Goal: Transaction & Acquisition: Purchase product/service

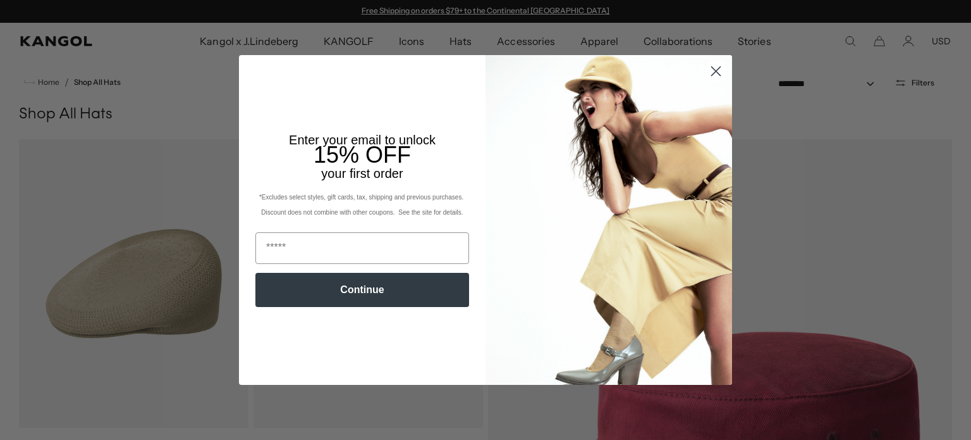
click at [716, 73] on circle "Close dialog" at bounding box center [716, 71] width 21 height 21
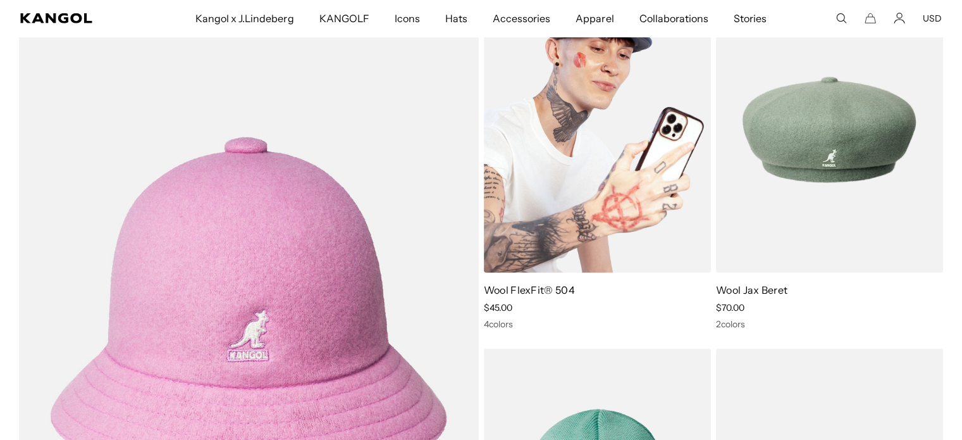
click at [578, 254] on img at bounding box center [597, 129] width 227 height 285
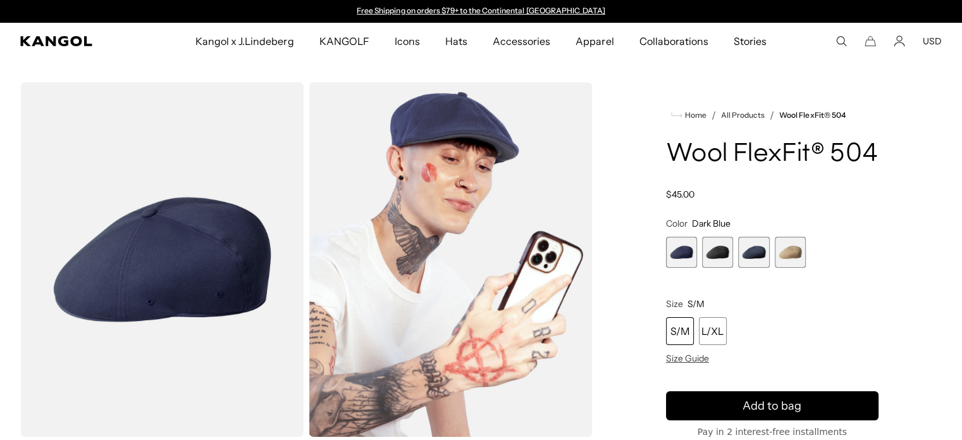
click at [721, 268] on span "2 of 4" at bounding box center [717, 252] width 31 height 31
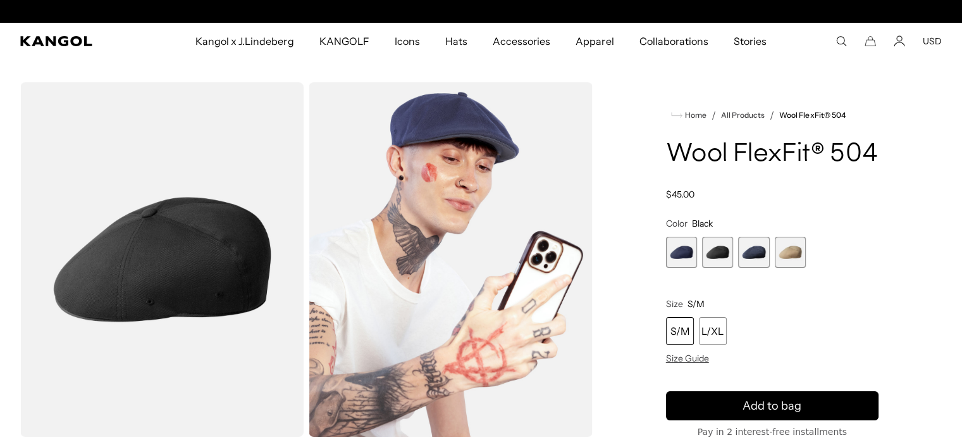
scroll to position [0, 261]
click at [751, 268] on span "3 of 4" at bounding box center [753, 252] width 31 height 31
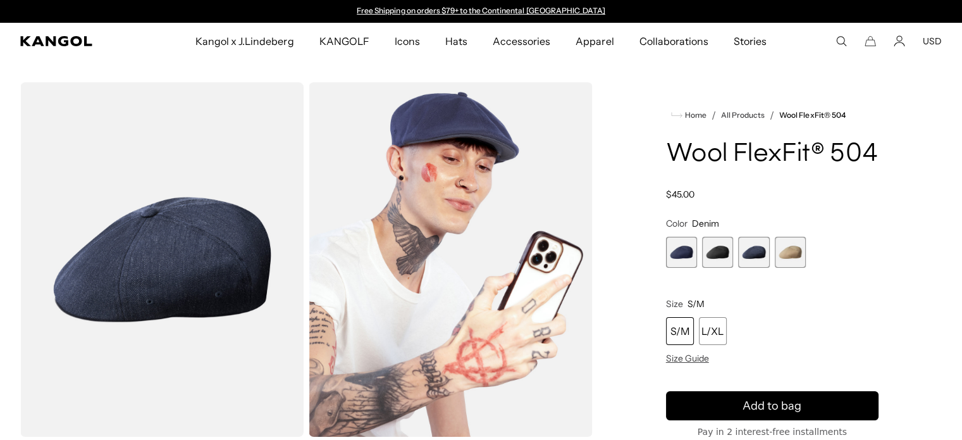
click at [796, 268] on span "4 of 4" at bounding box center [790, 252] width 31 height 31
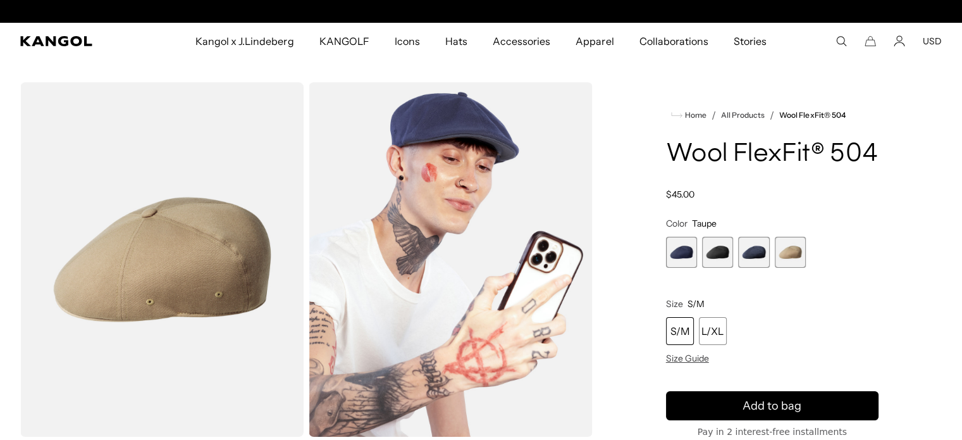
scroll to position [0, 261]
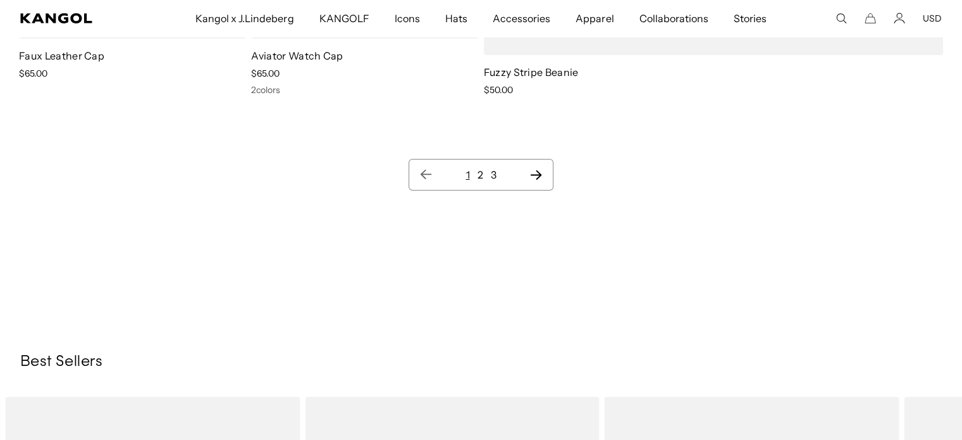
click at [481, 171] on link "2" at bounding box center [480, 174] width 6 height 13
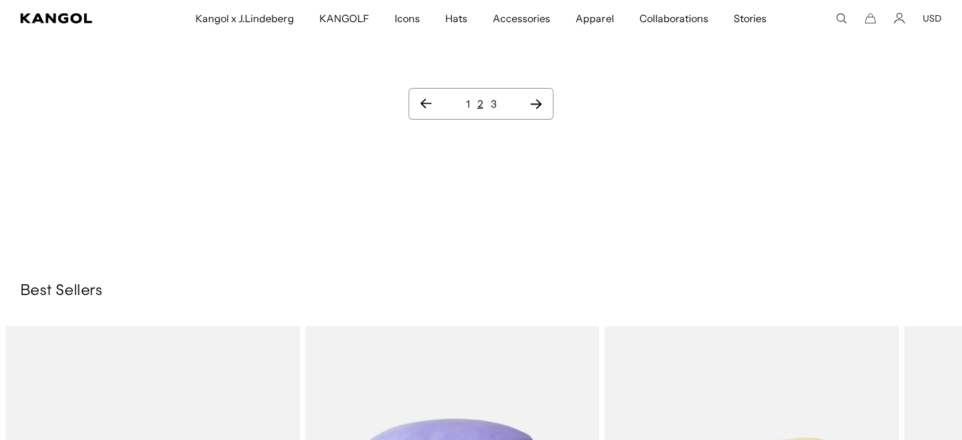
click at [491, 100] on link "3" at bounding box center [494, 103] width 6 height 13
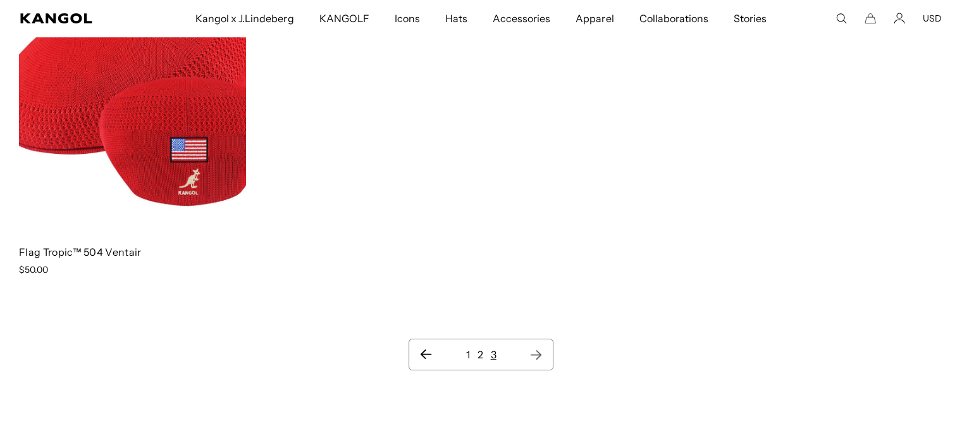
click at [467, 355] on link "1" at bounding box center [467, 354] width 4 height 13
